Goal: Transaction & Acquisition: Purchase product/service

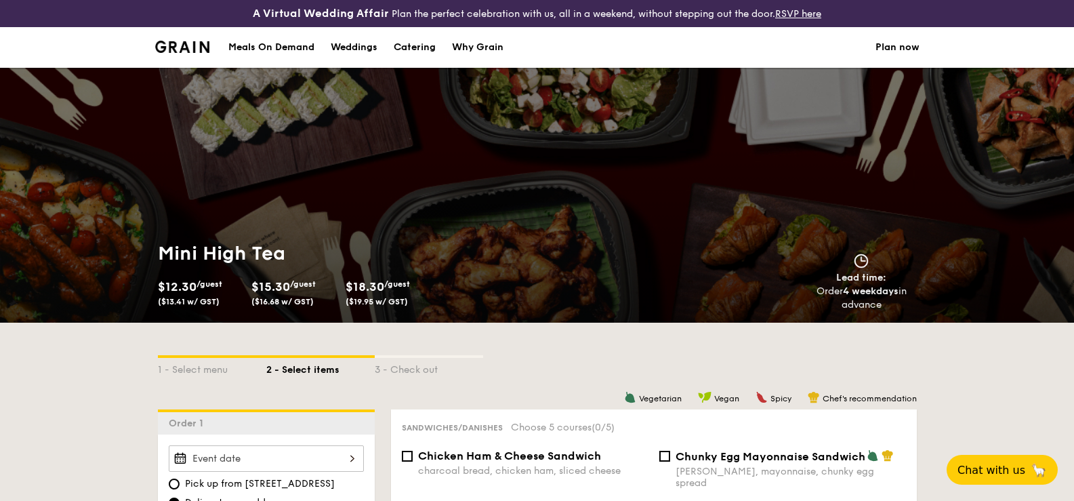
click at [195, 54] on li at bounding box center [188, 47] width 66 height 41
click at [207, 44] on img at bounding box center [182, 47] width 55 height 12
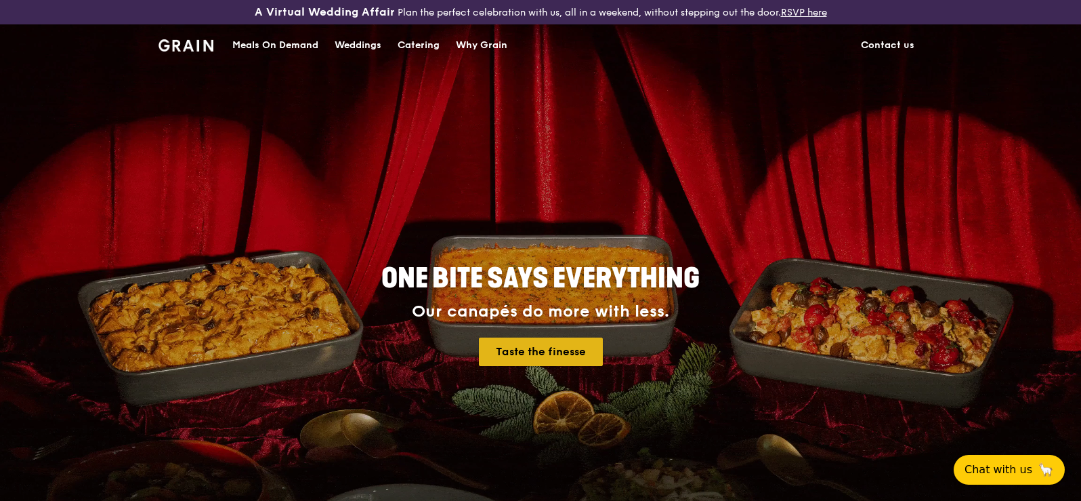
click at [520, 347] on link "Taste the finesse" at bounding box center [541, 351] width 124 height 28
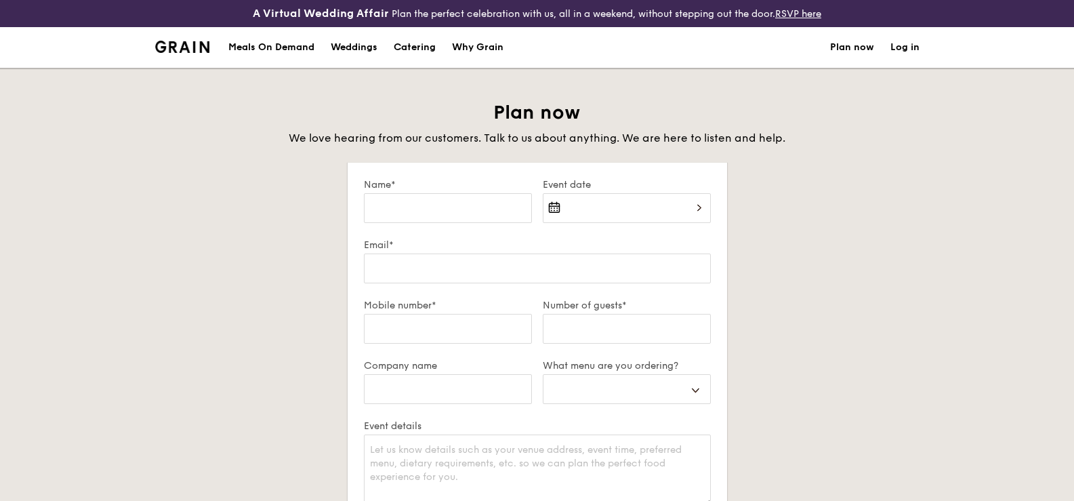
select select
click at [402, 40] on div "Catering" at bounding box center [415, 47] width 42 height 41
select select
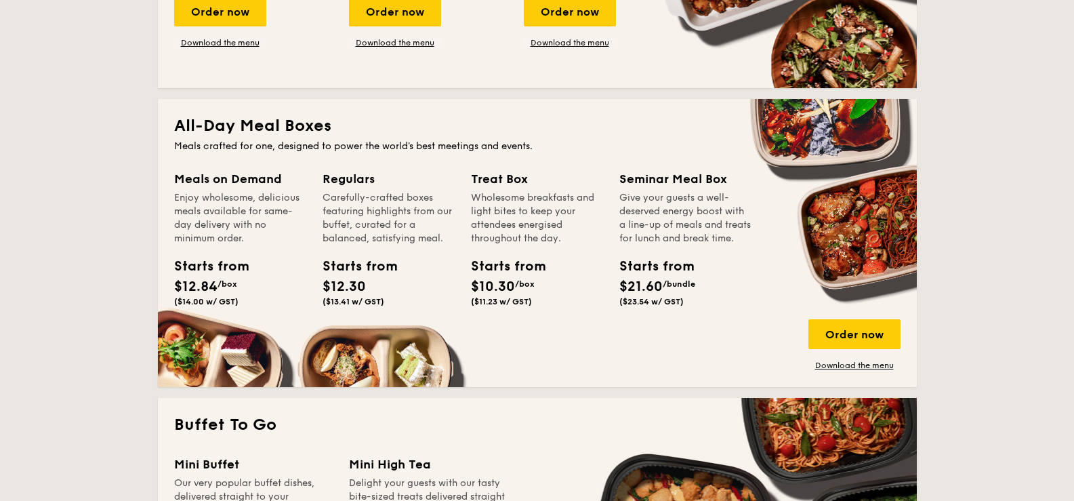
scroll to position [542, 0]
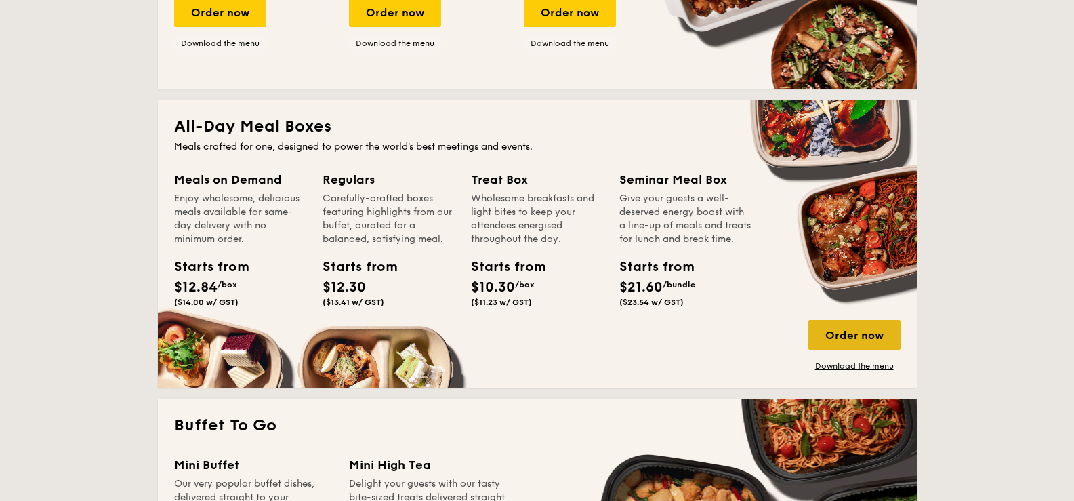
click at [831, 335] on div "Order now" at bounding box center [854, 335] width 92 height 30
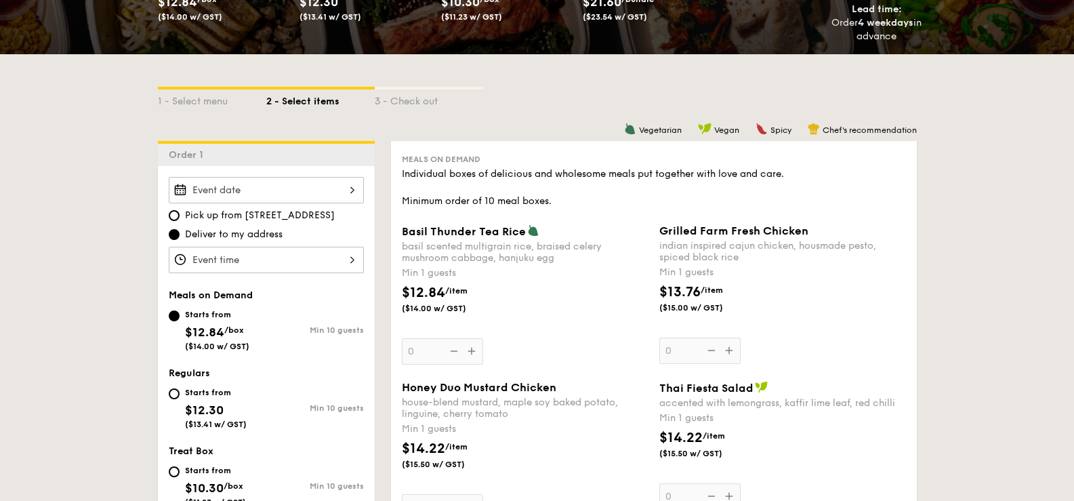
scroll to position [271, 0]
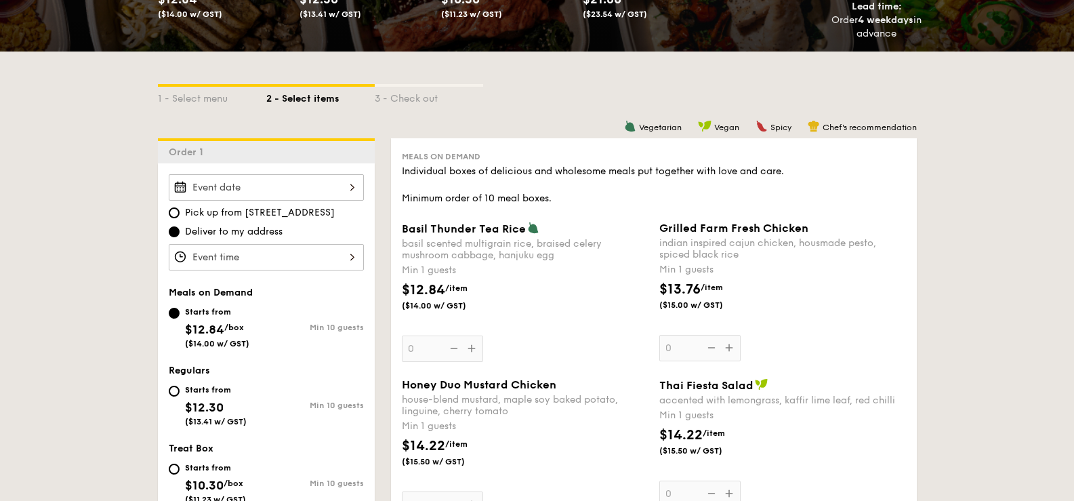
click at [470, 347] on div "Basil Thunder Tea Rice basil scented multigrain rice, braised celery mushroom c…" at bounding box center [525, 292] width 247 height 140
click at [470, 347] on input "0" at bounding box center [442, 348] width 81 height 26
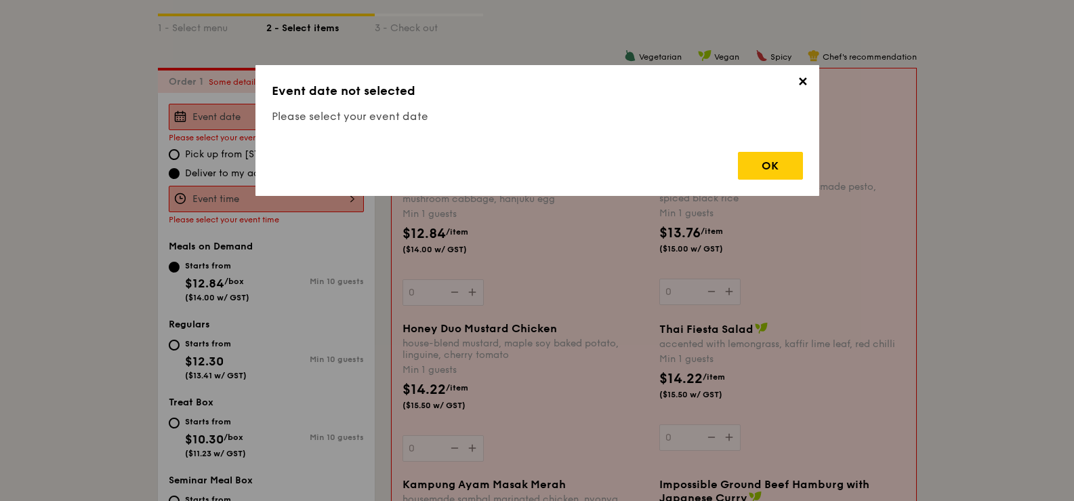
scroll to position [389, 0]
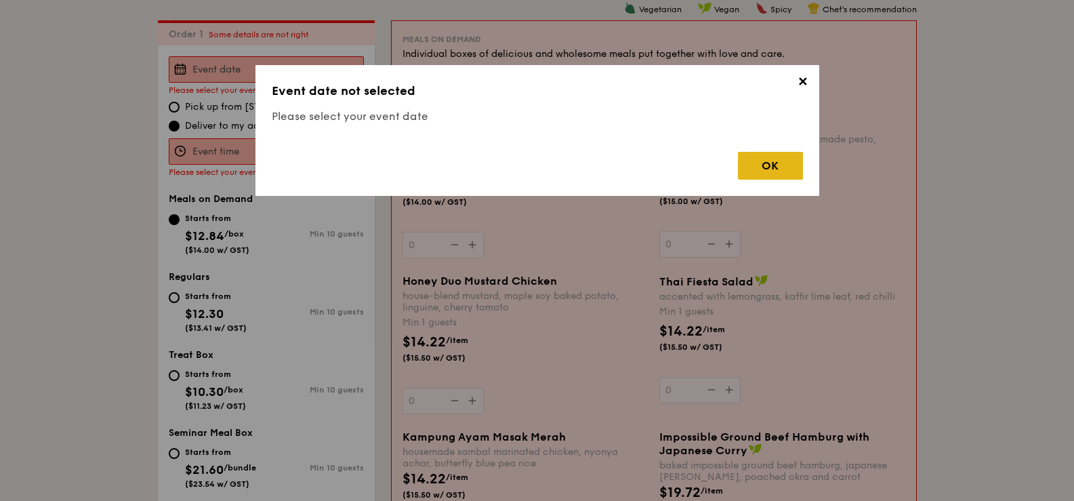
click at [785, 170] on div "OK" at bounding box center [770, 166] width 65 height 28
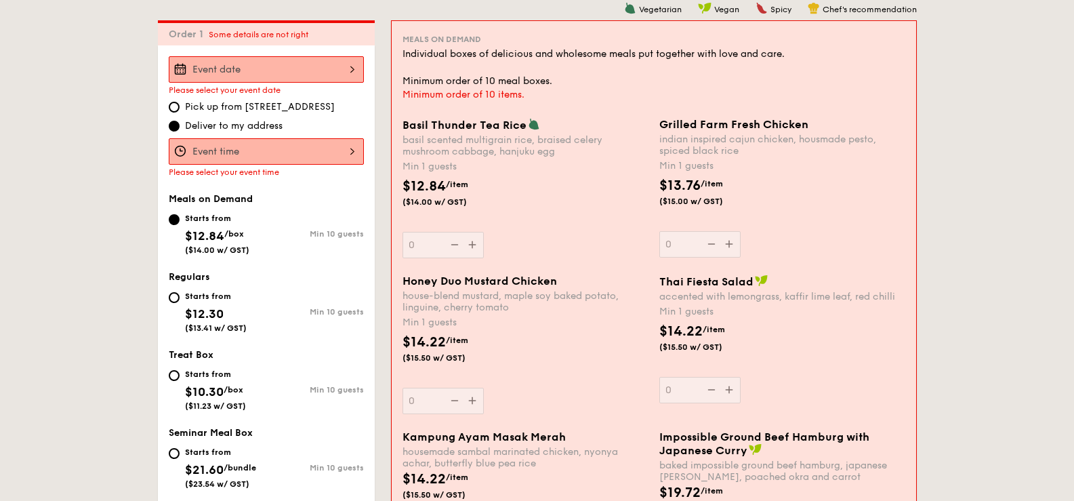
click at [311, 64] on div at bounding box center [266, 69] width 195 height 26
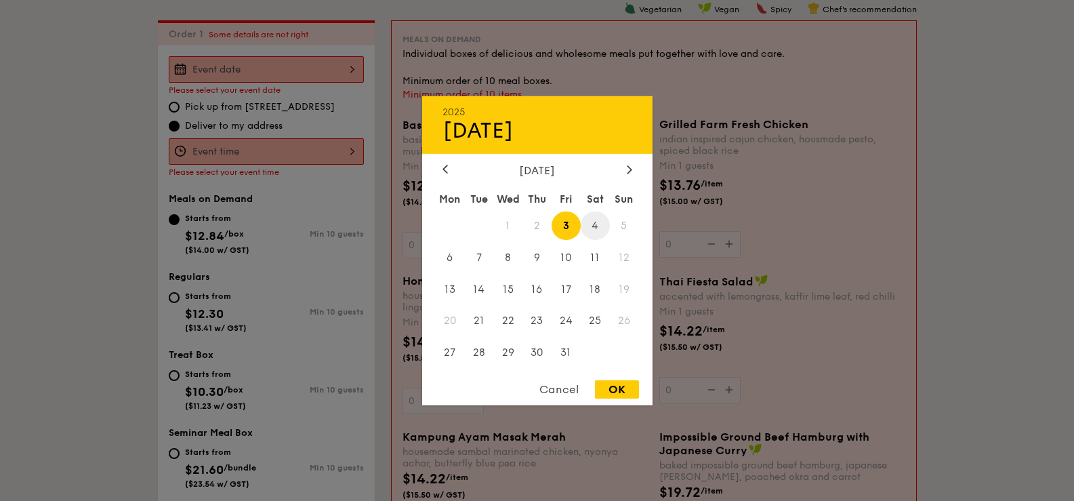
click at [595, 226] on span "4" at bounding box center [595, 225] width 29 height 29
click at [615, 394] on div "OK" at bounding box center [617, 389] width 44 height 18
type input "Oct 04, 2025"
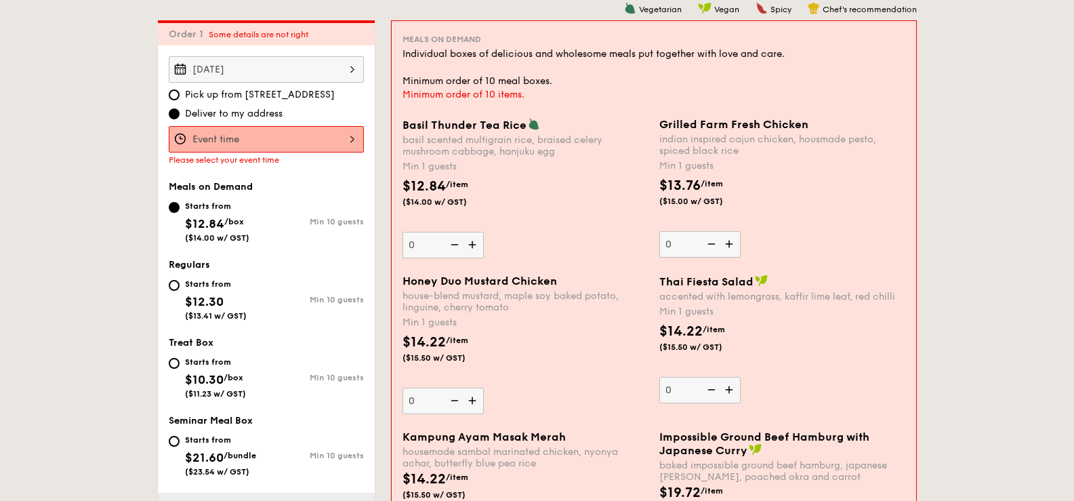
click at [318, 148] on div at bounding box center [266, 139] width 195 height 26
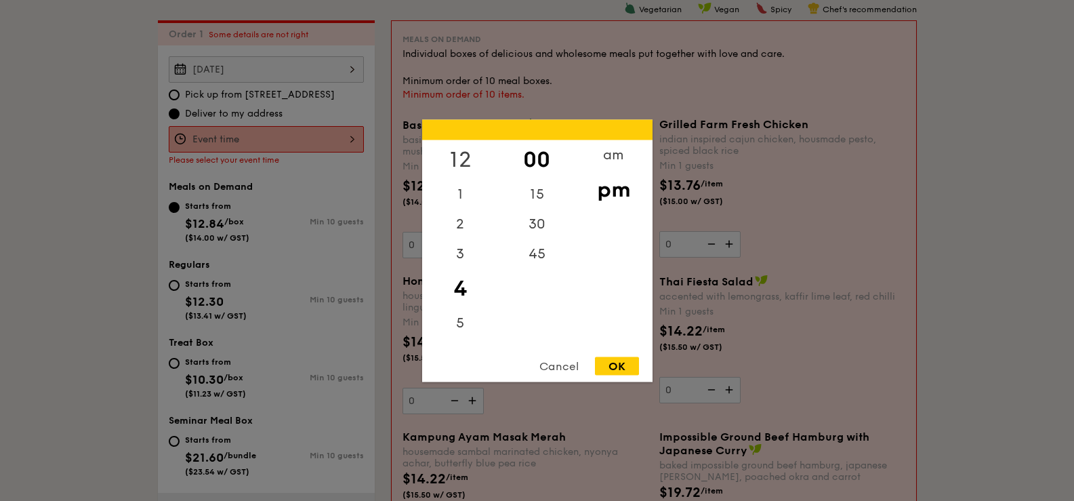
click at [457, 159] on div "12" at bounding box center [460, 159] width 77 height 39
click at [615, 370] on div "OK" at bounding box center [617, 365] width 44 height 18
type input "12:00PM"
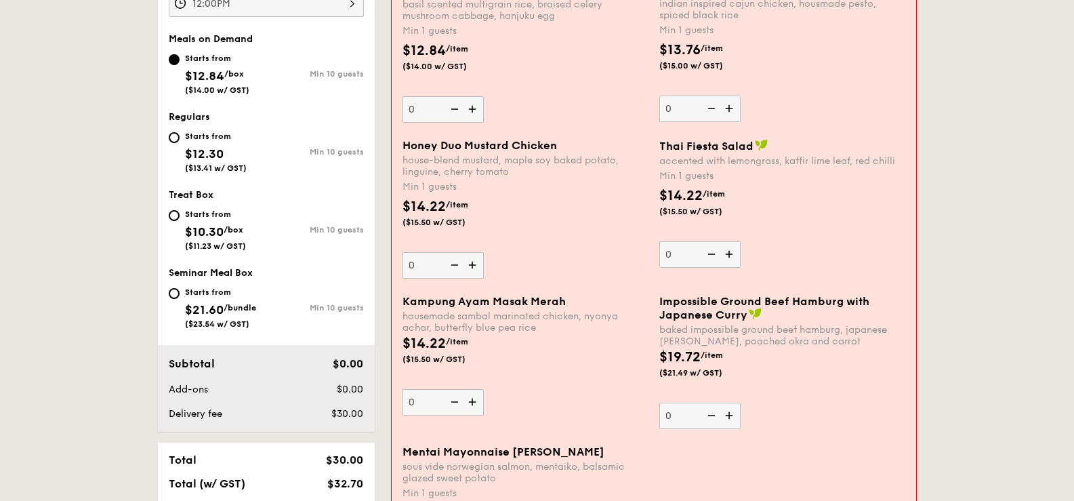
scroll to position [592, 0]
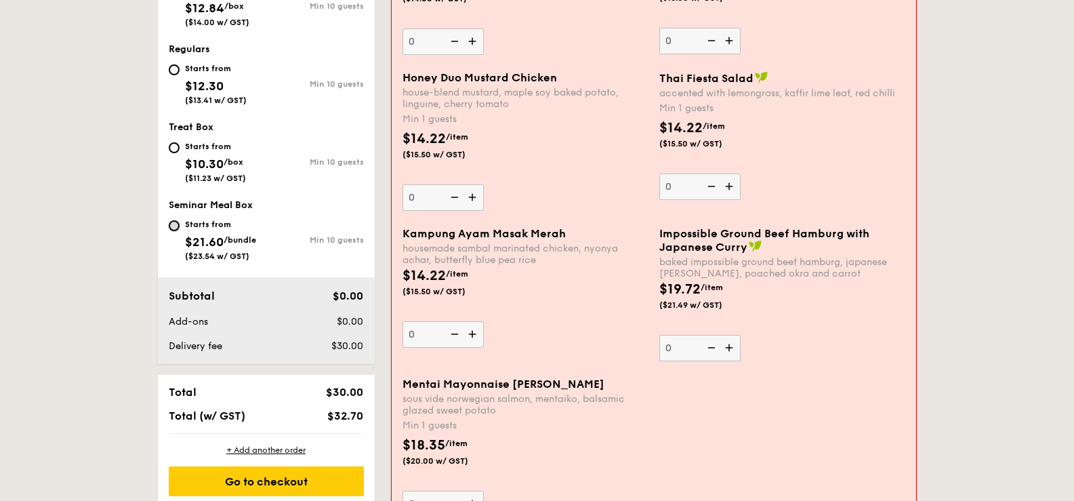
click at [175, 228] on input "Starts from $21.60 /bundle ($23.54 w/ GST) Min 10 guests" at bounding box center [174, 225] width 11 height 11
radio input "true"
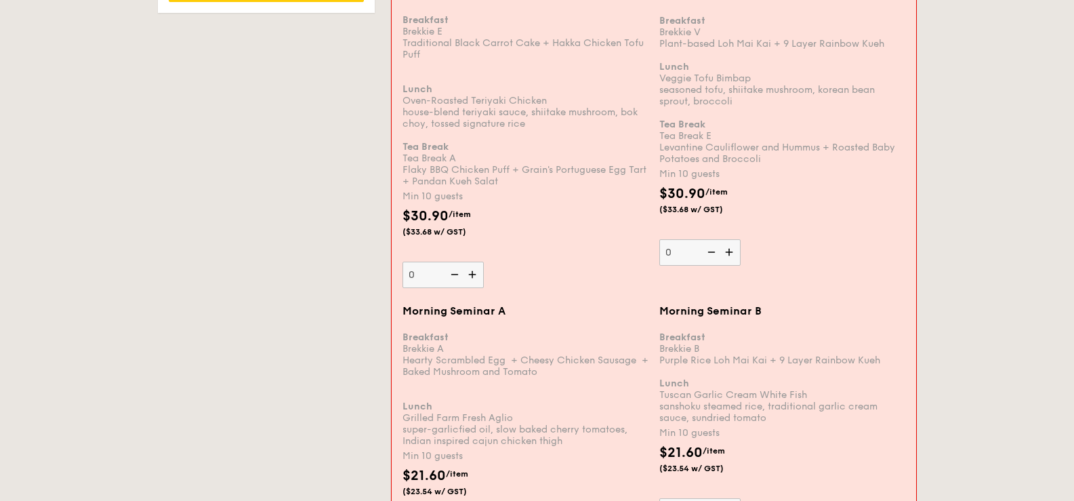
scroll to position [1121, 0]
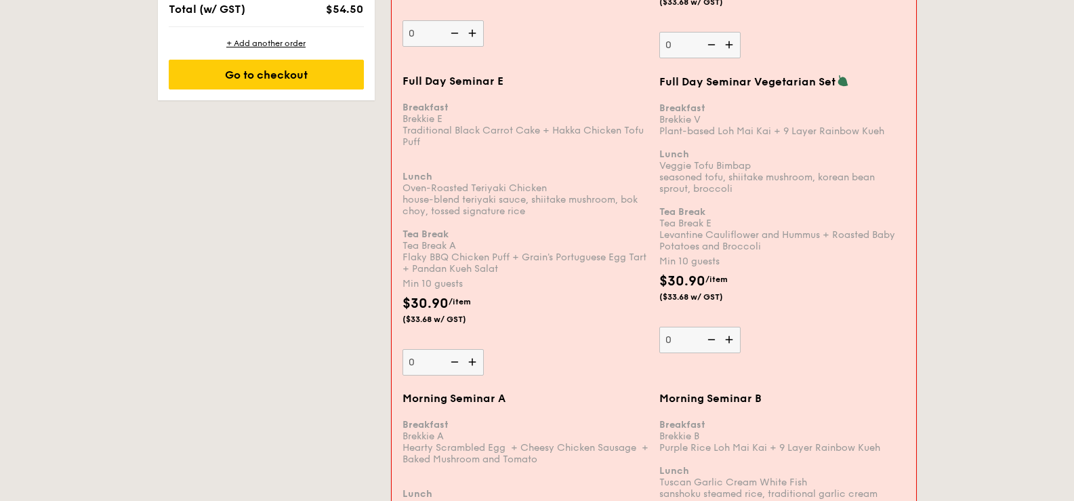
click at [724, 341] on img at bounding box center [730, 340] width 20 height 26
click at [724, 341] on input "0" at bounding box center [699, 340] width 81 height 26
type input "10"
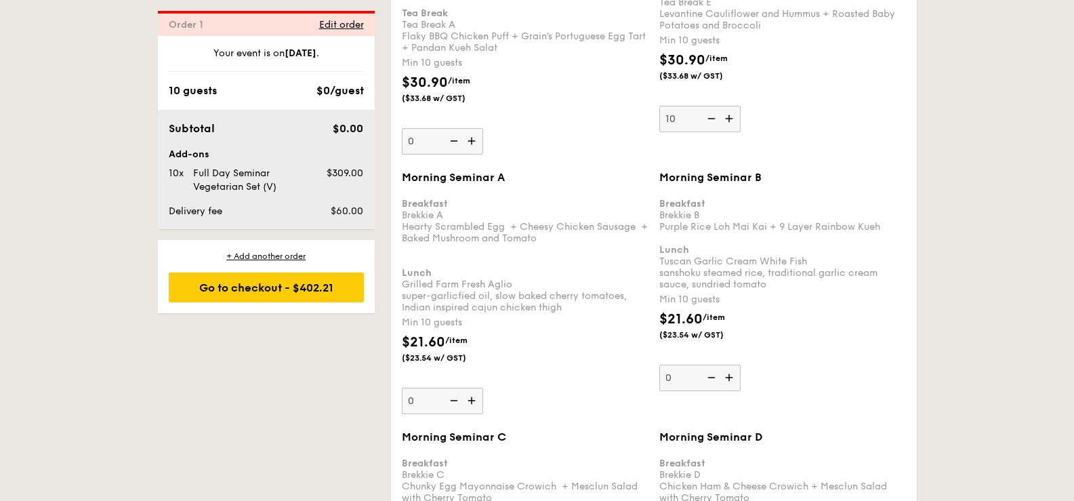
scroll to position [1492, 0]
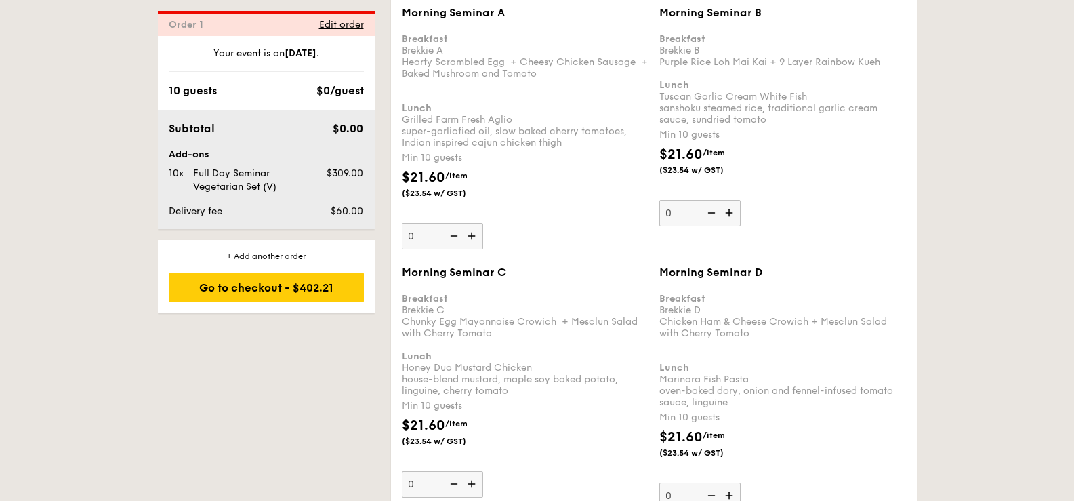
click at [726, 213] on img at bounding box center [730, 213] width 20 height 26
click at [726, 213] on input "0" at bounding box center [699, 213] width 81 height 26
type input "10"
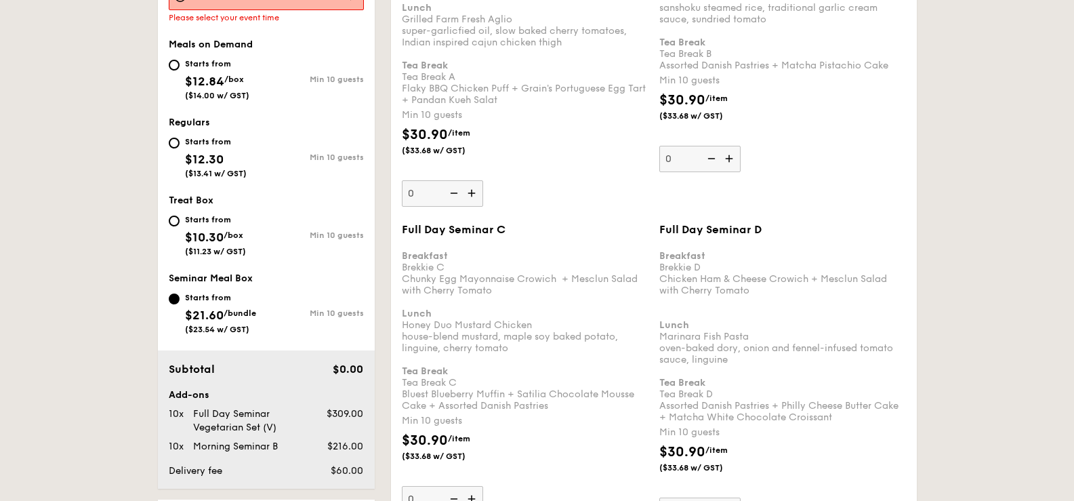
scroll to position [611, 0]
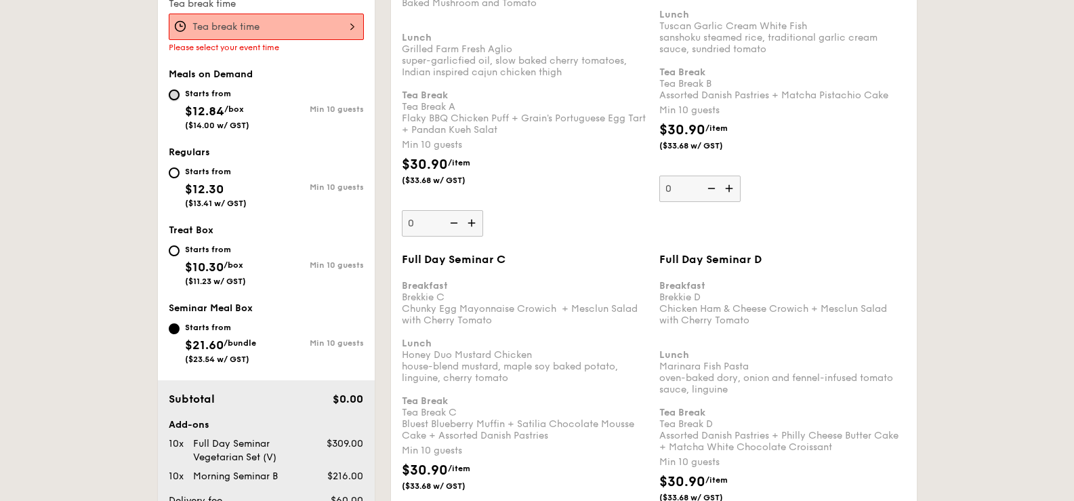
click at [176, 100] on input "Starts from $12.84 /box ($14.00 w/ GST) Min 10 guests" at bounding box center [174, 94] width 11 height 11
radio input "true"
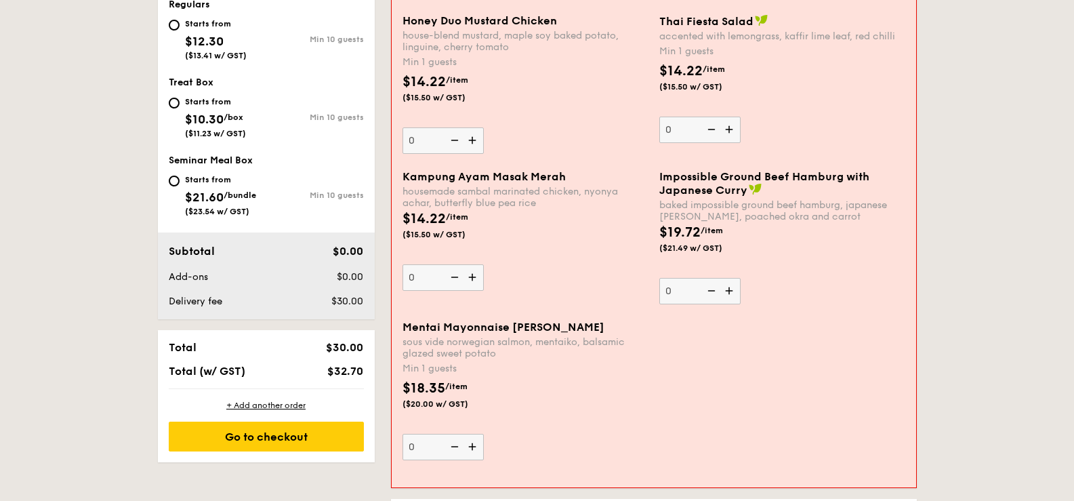
scroll to position [514, 0]
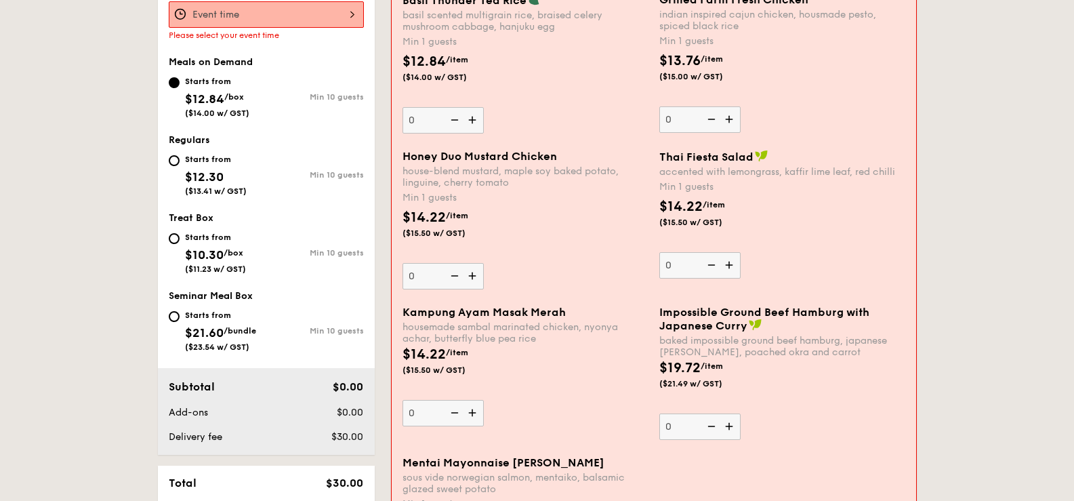
click at [472, 281] on img at bounding box center [473, 276] width 20 height 26
click at [472, 281] on input "0" at bounding box center [442, 276] width 81 height 26
type input "1"
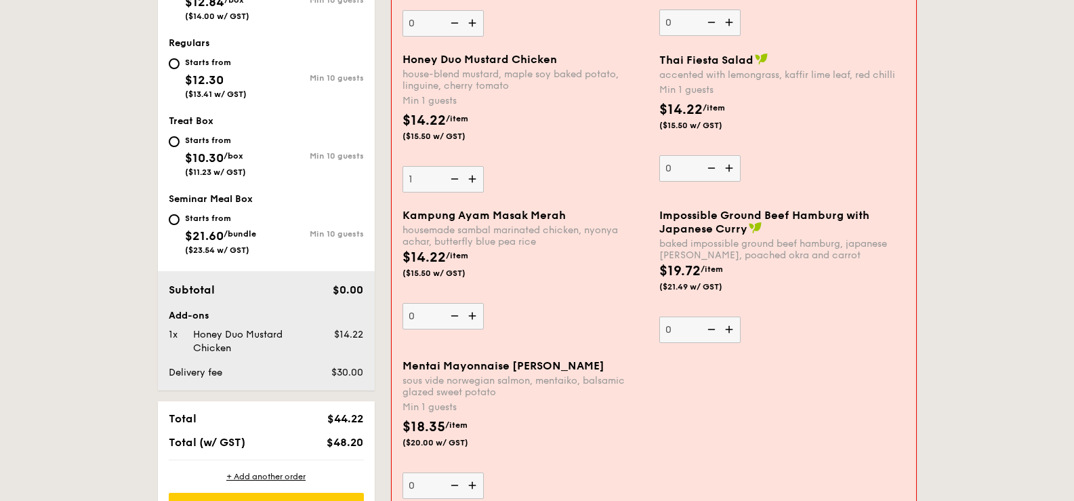
scroll to position [581, 0]
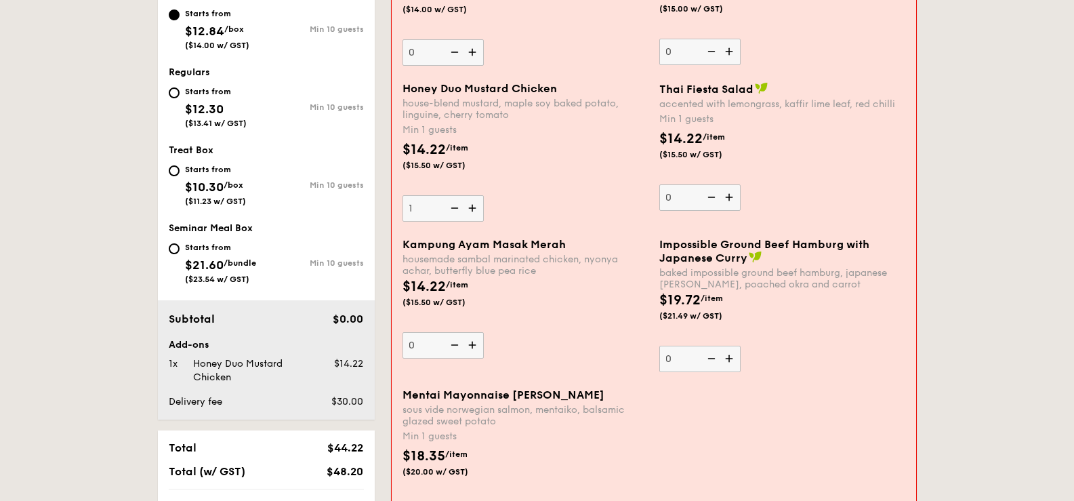
click at [481, 343] on img at bounding box center [473, 345] width 20 height 26
click at [481, 343] on input "0" at bounding box center [442, 345] width 81 height 26
type input "1"
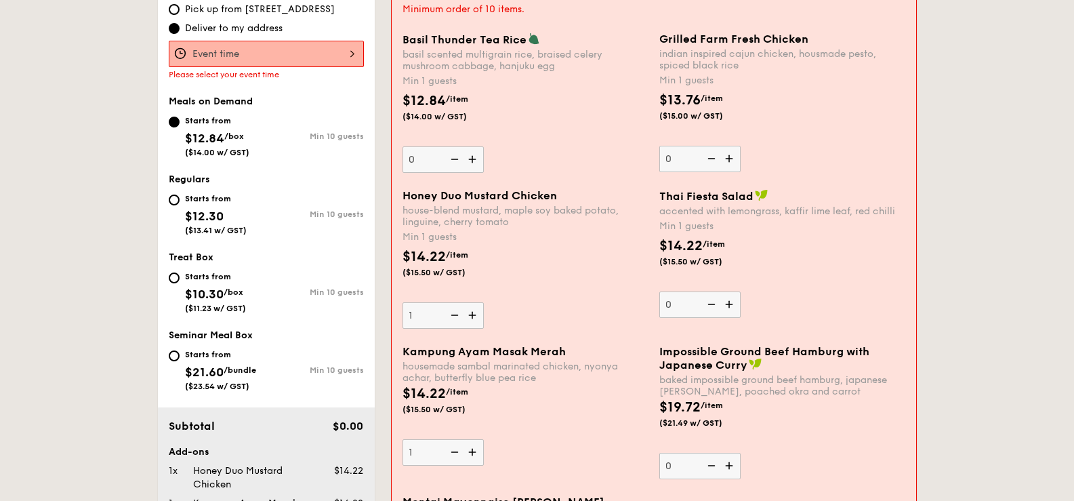
scroll to position [446, 0]
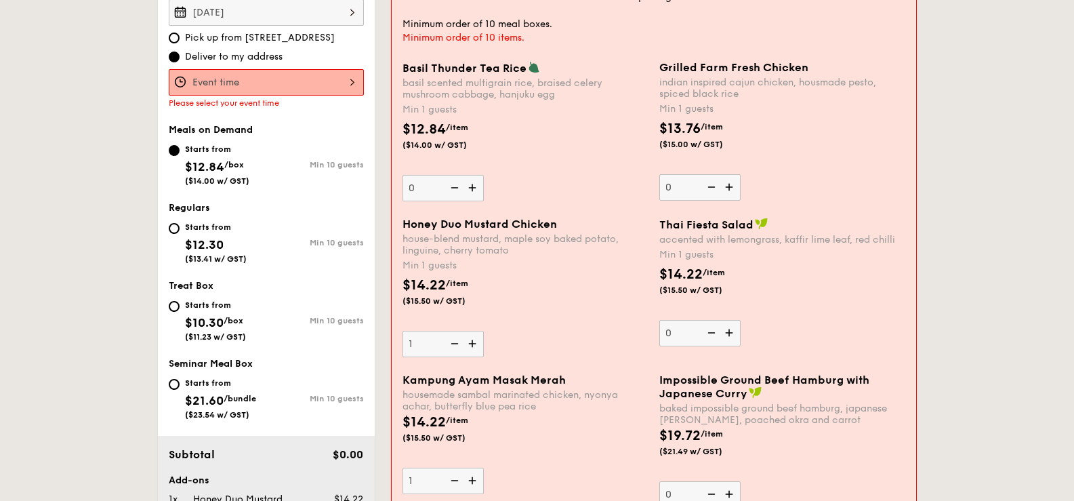
click at [475, 192] on img at bounding box center [473, 188] width 20 height 26
click at [475, 192] on input "0" at bounding box center [442, 188] width 81 height 26
type input "1"
click at [727, 189] on img at bounding box center [730, 187] width 20 height 26
click at [727, 189] on input "0" at bounding box center [699, 187] width 81 height 26
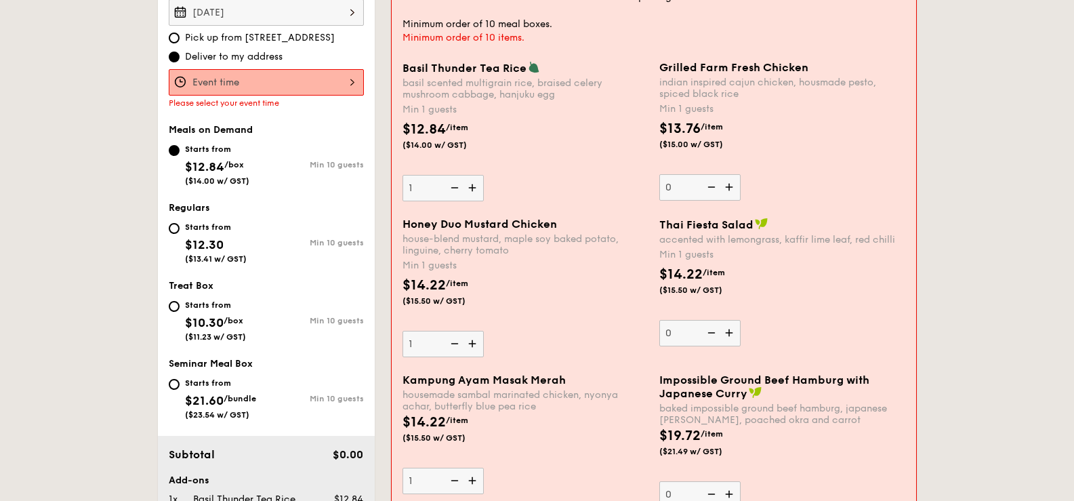
type input "1"
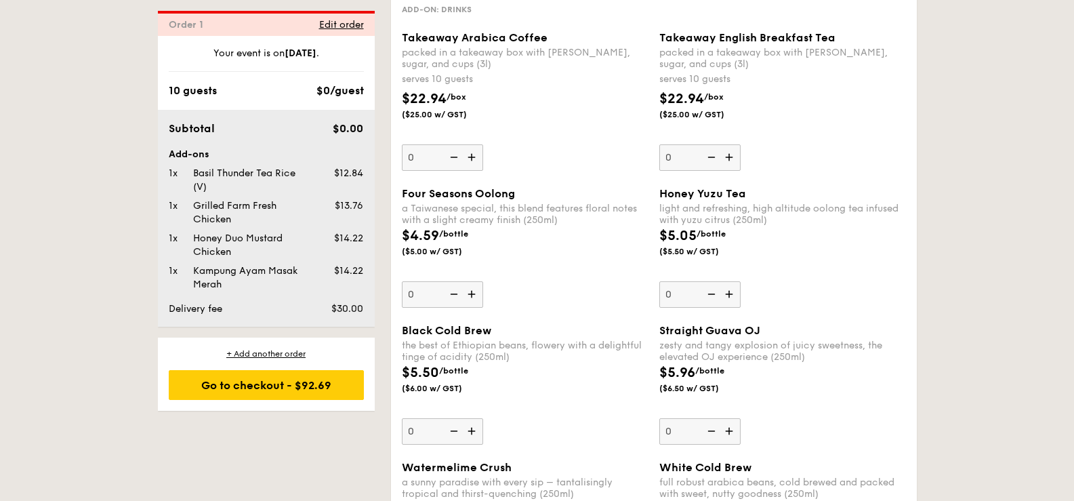
scroll to position [1801, 0]
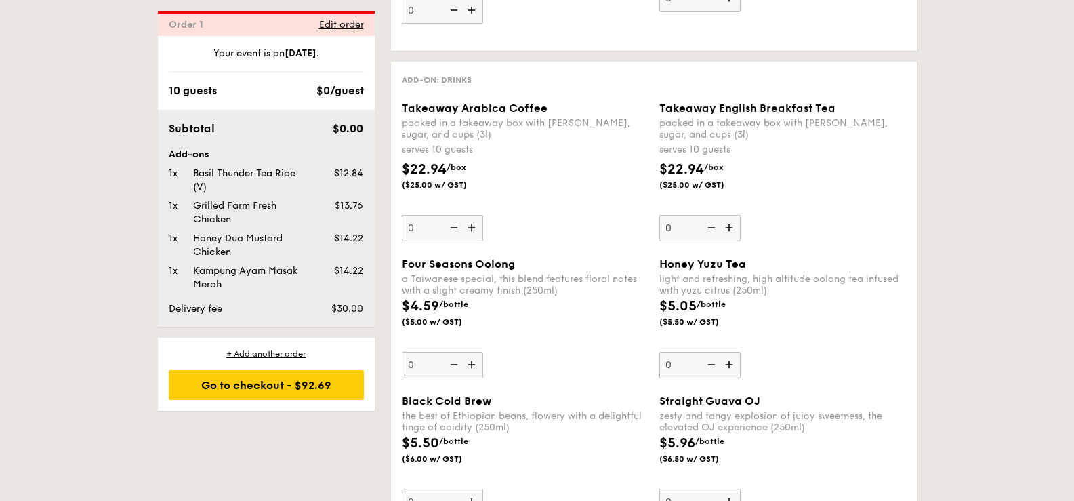
click at [468, 226] on img at bounding box center [473, 228] width 20 height 26
click at [468, 226] on input "0" at bounding box center [442, 228] width 81 height 26
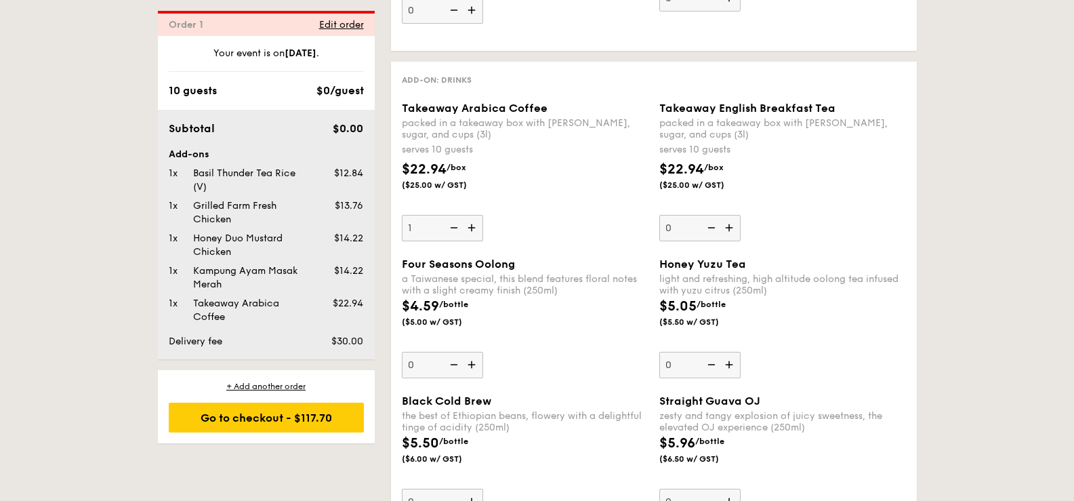
click at [455, 232] on img at bounding box center [452, 228] width 20 height 26
click at [455, 232] on input "1" at bounding box center [442, 228] width 81 height 26
type input "0"
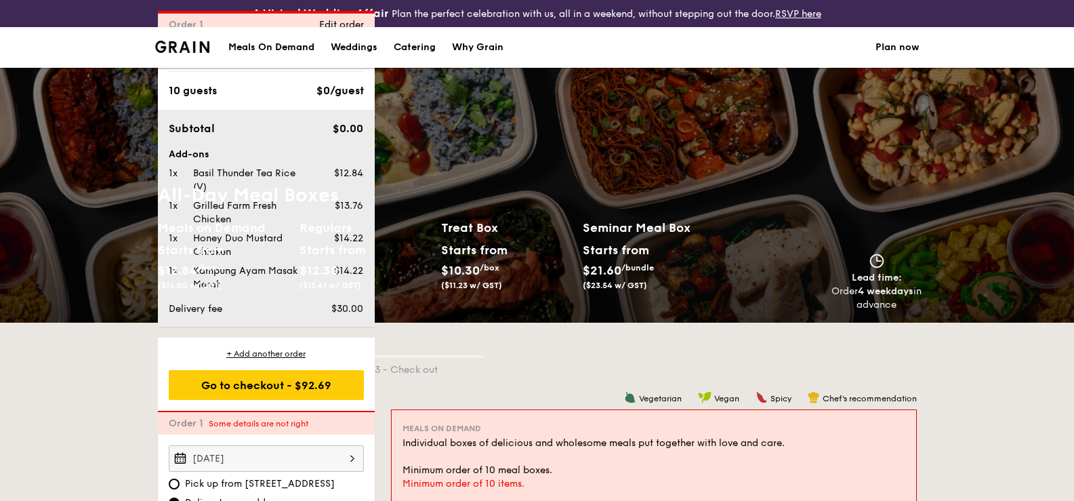
scroll to position [1779, 0]
